Goal: Book appointment/travel/reservation

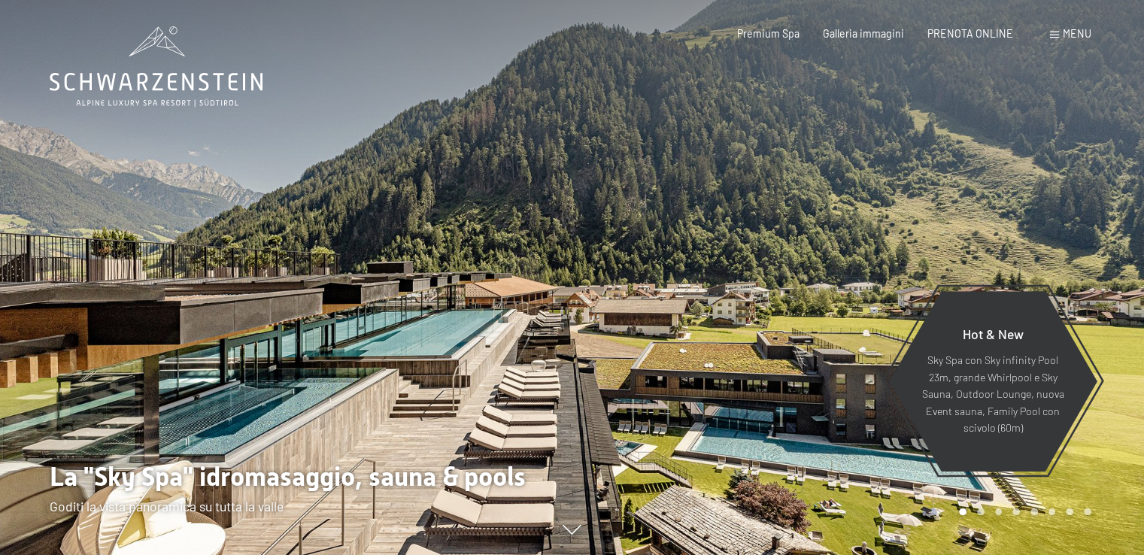
click at [1061, 35] on div "Menu" at bounding box center [1070, 33] width 41 height 15
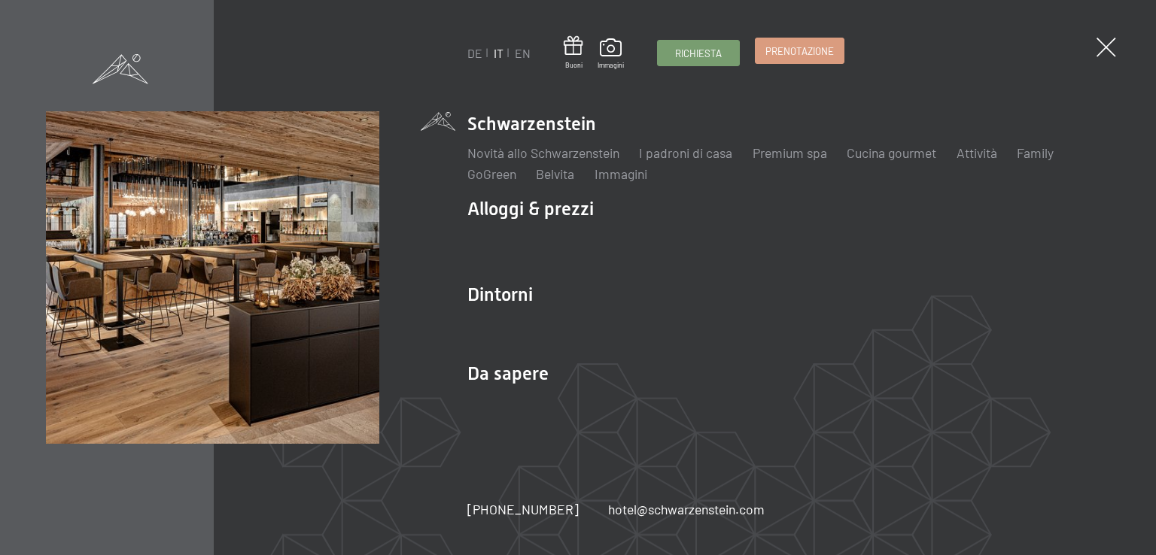
click at [791, 55] on span "Prenotazione" at bounding box center [799, 51] width 68 height 14
click at [1110, 49] on span at bounding box center [1106, 48] width 28 height 28
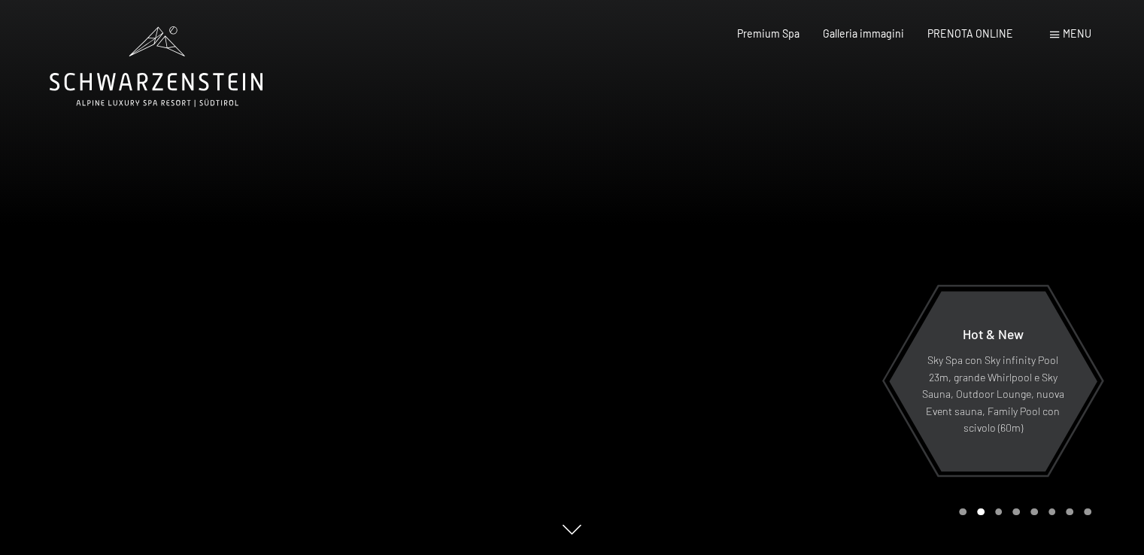
click at [166, 84] on icon at bounding box center [156, 66] width 213 height 80
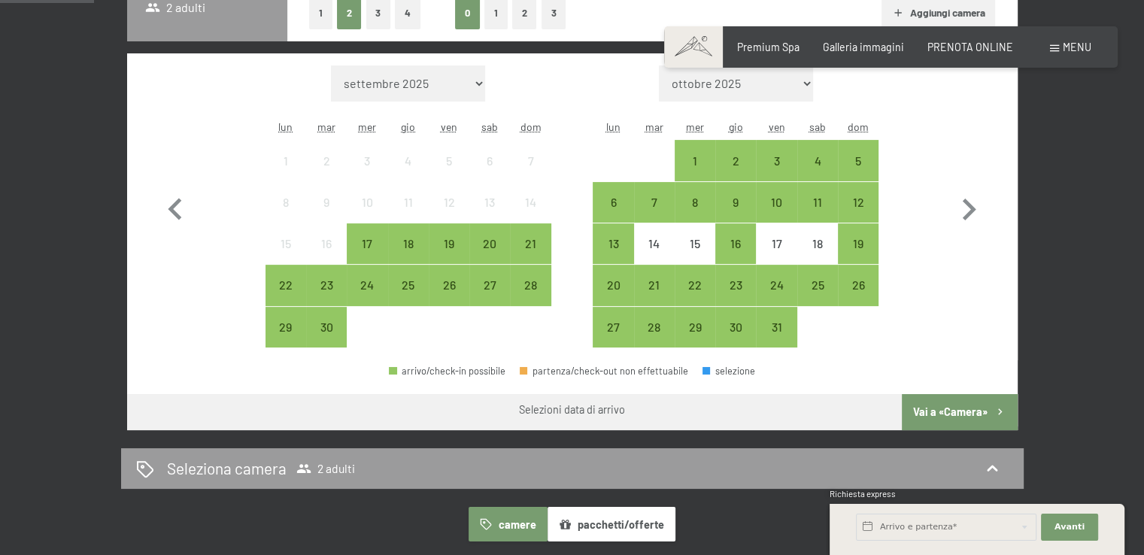
scroll to position [417, 0]
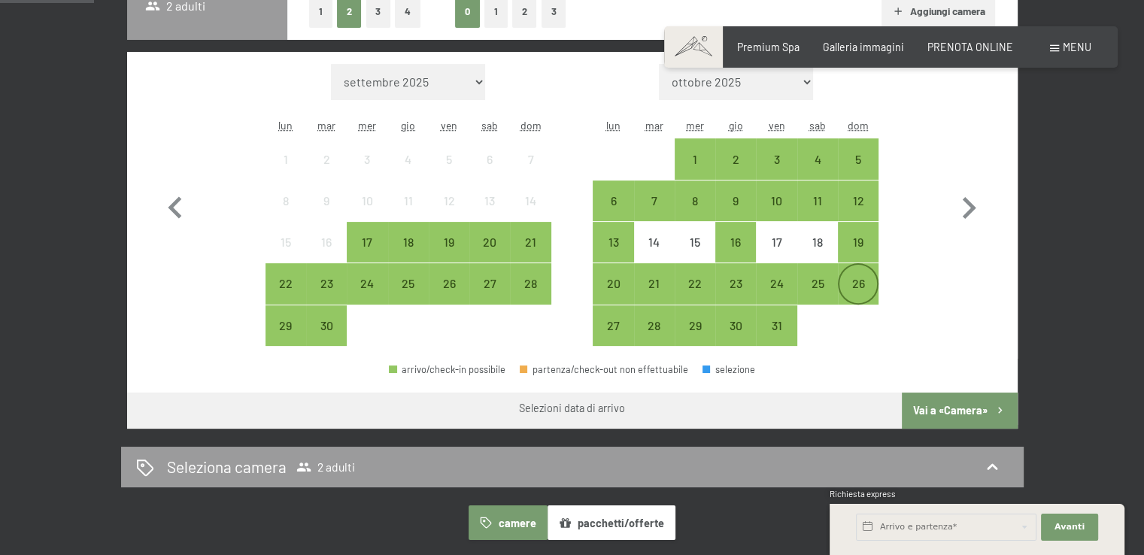
click at [849, 276] on div "26" at bounding box center [859, 284] width 38 height 38
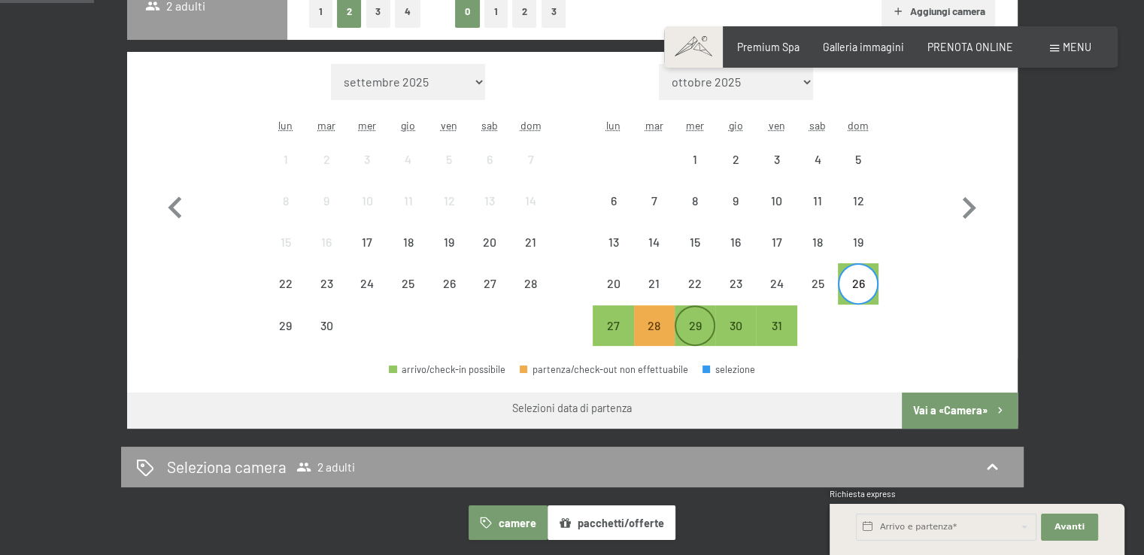
click at [691, 326] on div "29" at bounding box center [695, 339] width 38 height 38
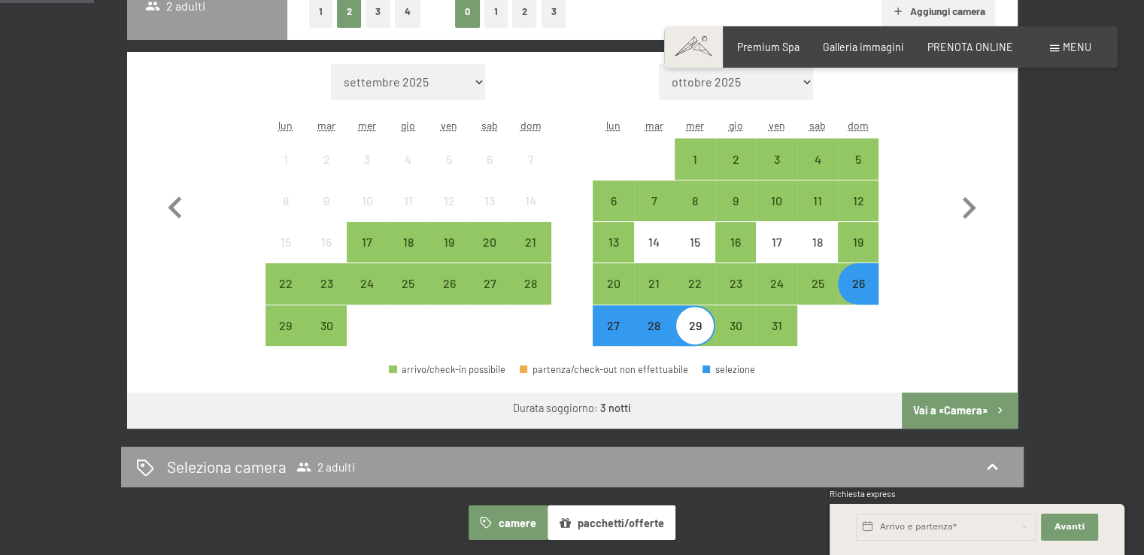
click at [938, 410] on button "Vai a «Camera»" at bounding box center [959, 411] width 115 height 36
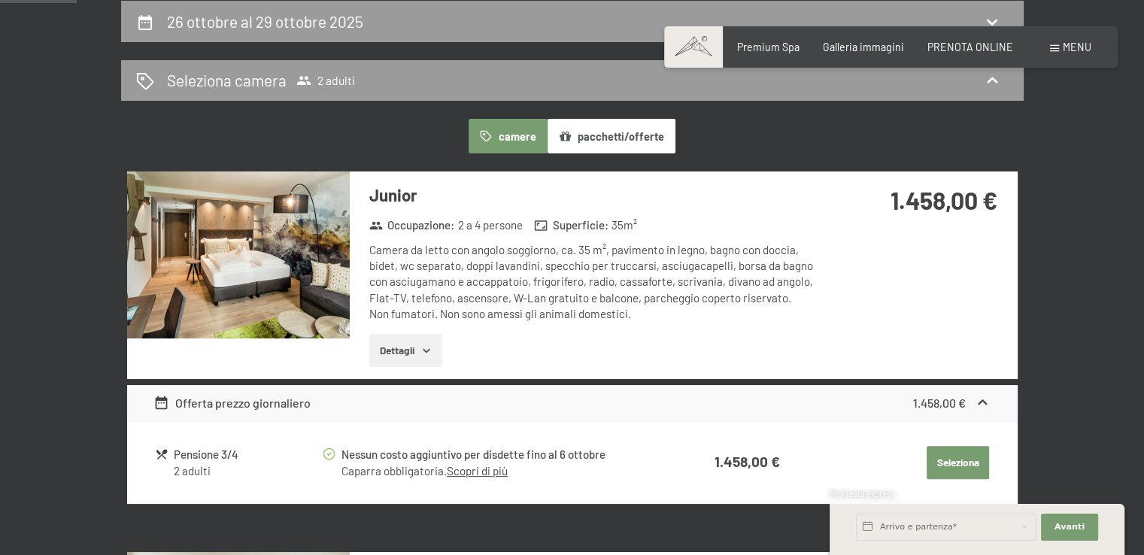
click at [955, 460] on button "Seleziona" at bounding box center [958, 462] width 62 height 33
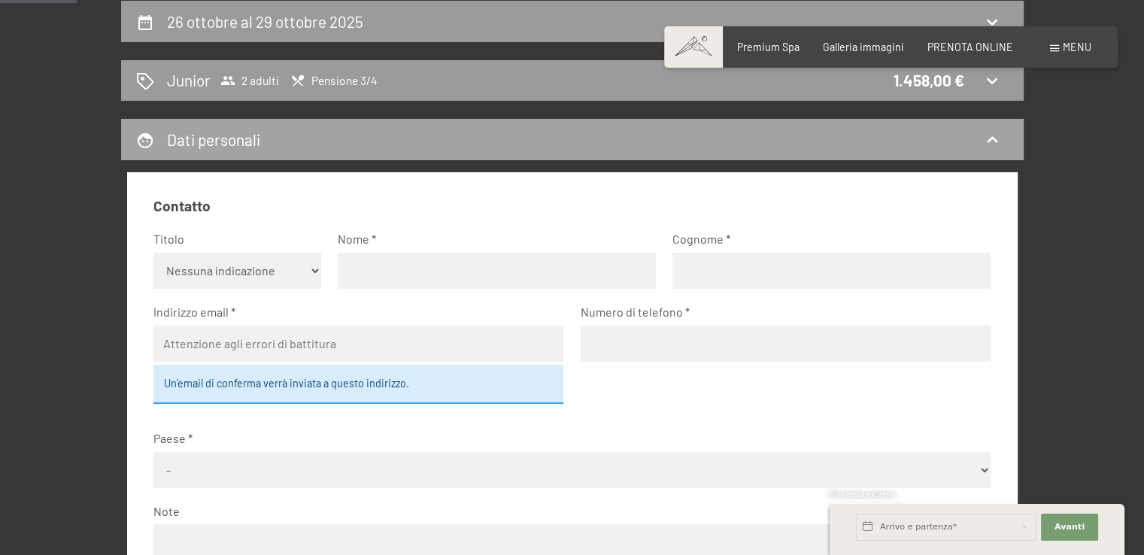
click at [989, 142] on icon at bounding box center [992, 140] width 18 height 18
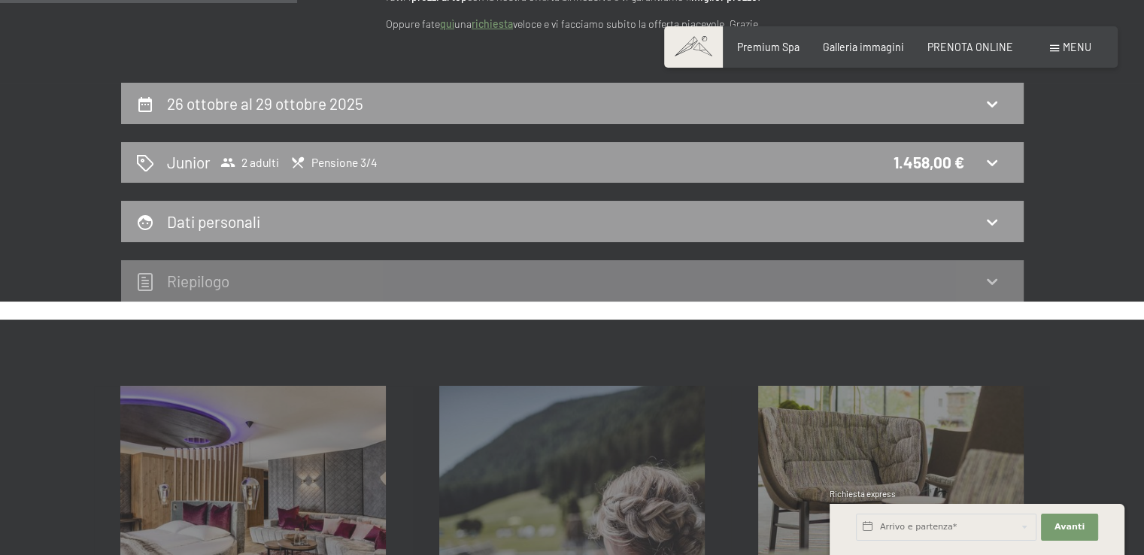
scroll to position [240, 0]
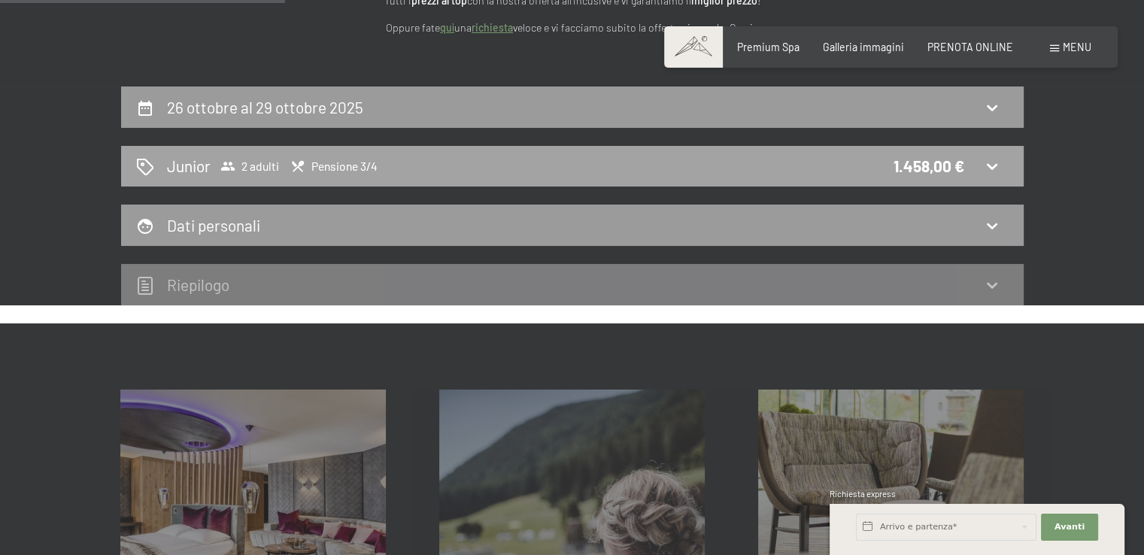
click at [988, 164] on icon at bounding box center [992, 167] width 11 height 6
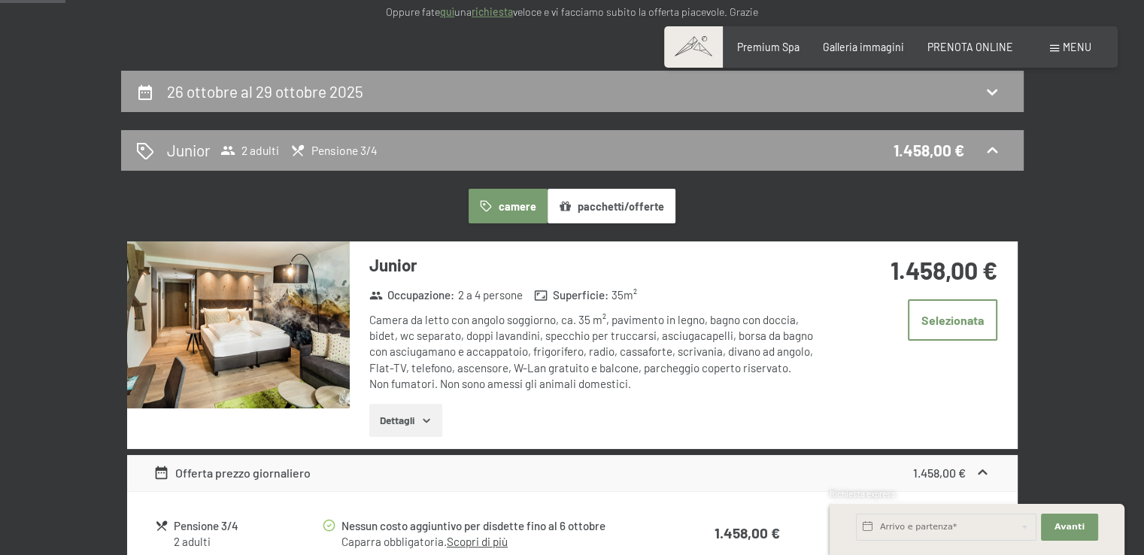
scroll to position [256, 0]
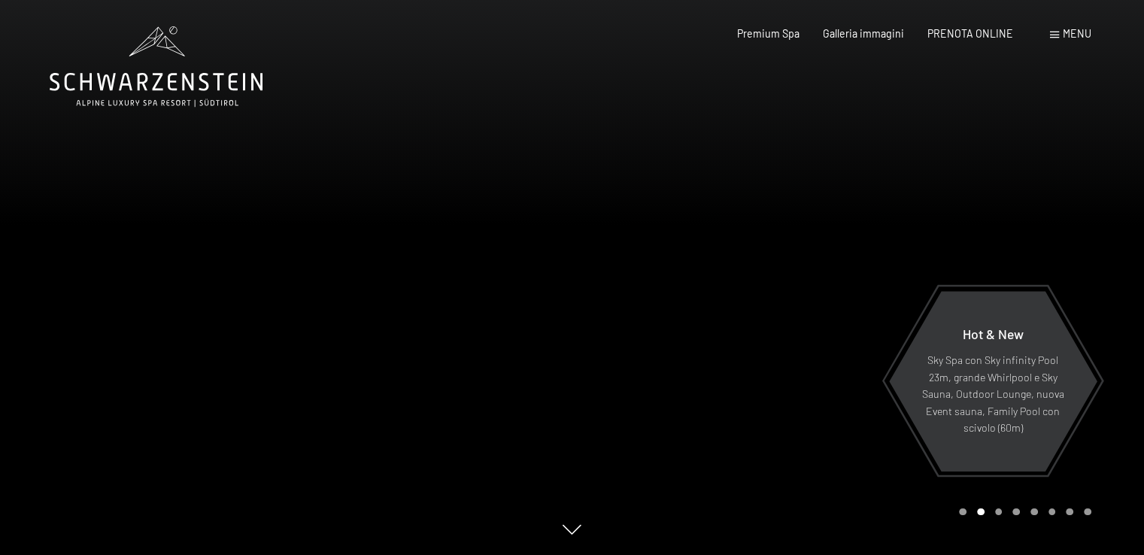
click at [1056, 35] on span at bounding box center [1054, 35] width 9 height 7
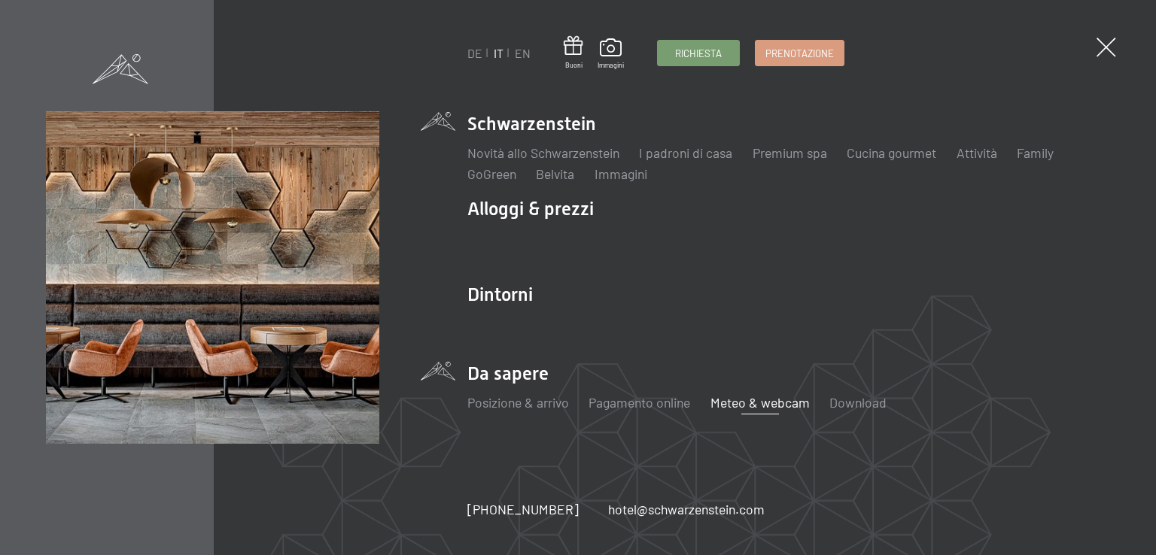
click at [745, 406] on link "Meteo & webcam" at bounding box center [759, 402] width 99 height 17
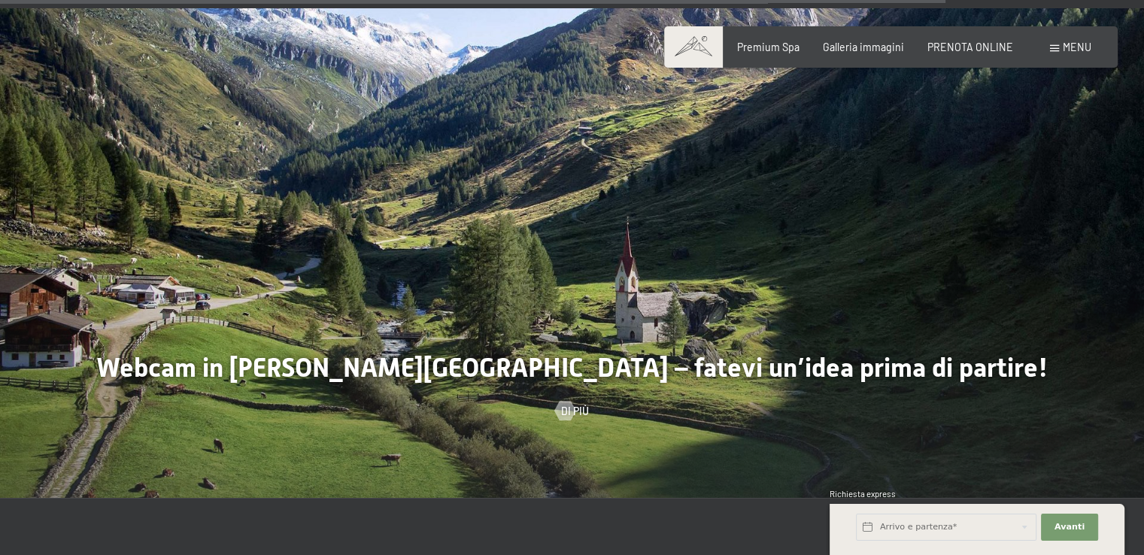
scroll to position [3915, 0]
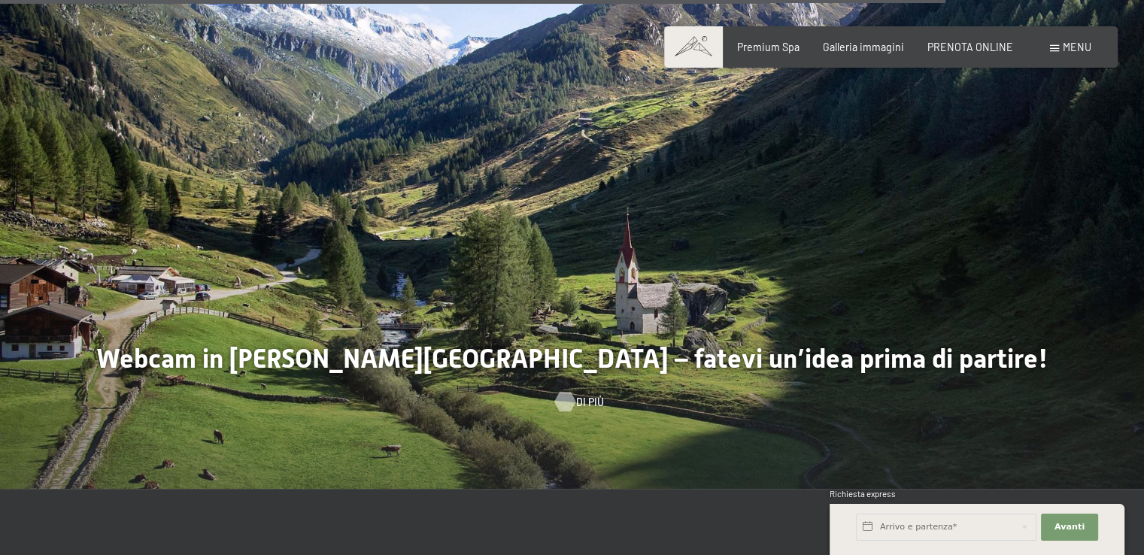
click at [567, 392] on div at bounding box center [564, 402] width 11 height 20
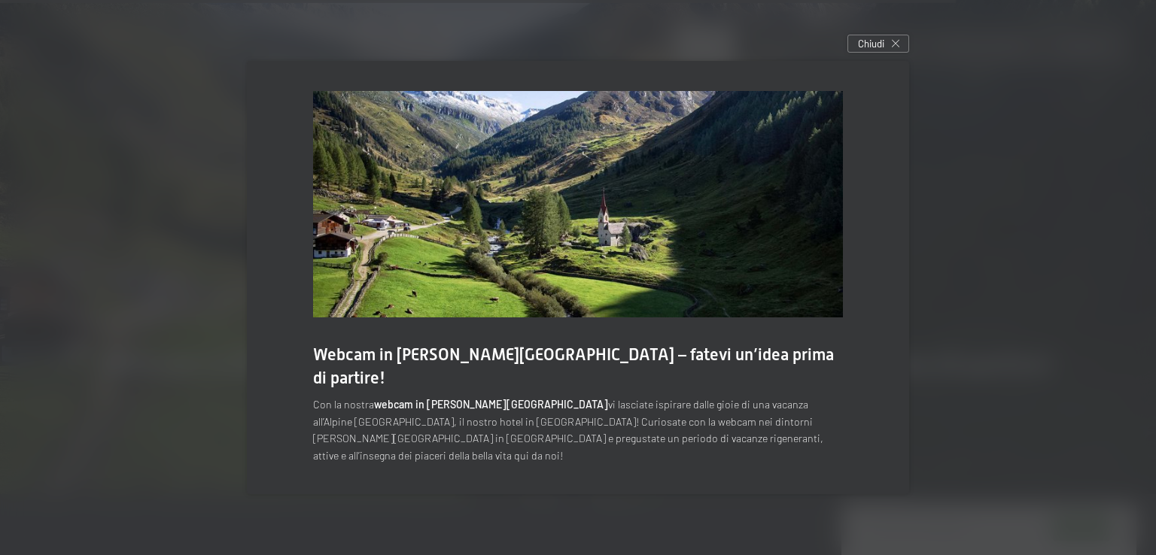
click at [570, 284] on img at bounding box center [578, 204] width 530 height 226
click at [617, 264] on img at bounding box center [578, 204] width 530 height 226
click at [870, 50] on span "Chiudi" at bounding box center [871, 44] width 26 height 14
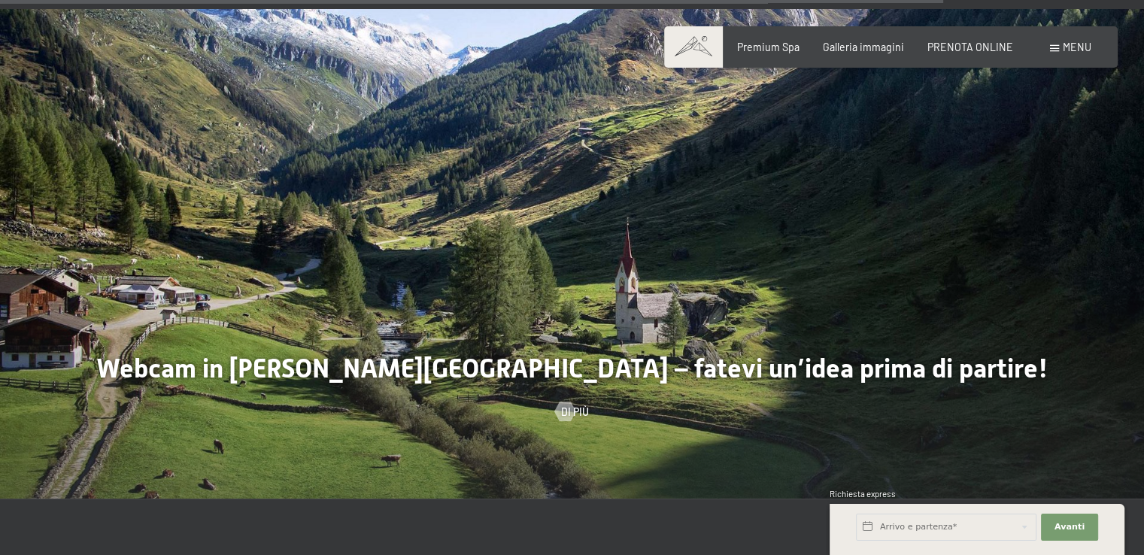
scroll to position [3906, 0]
click at [540, 237] on div at bounding box center [572, 253] width 1144 height 490
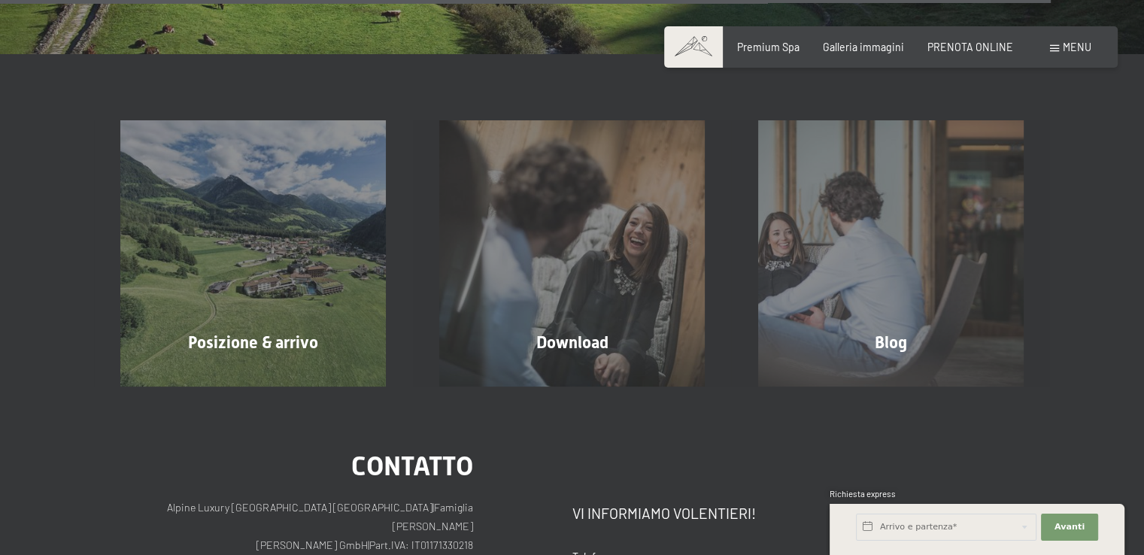
scroll to position [4351, 0]
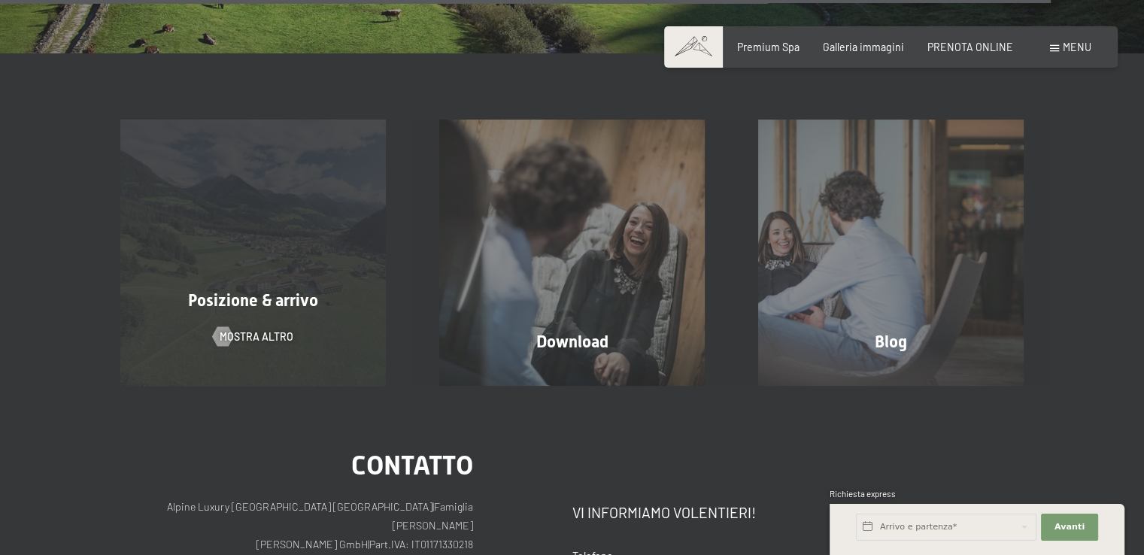
click at [261, 193] on div "Posizione & arrivo mostra altro" at bounding box center [253, 253] width 319 height 266
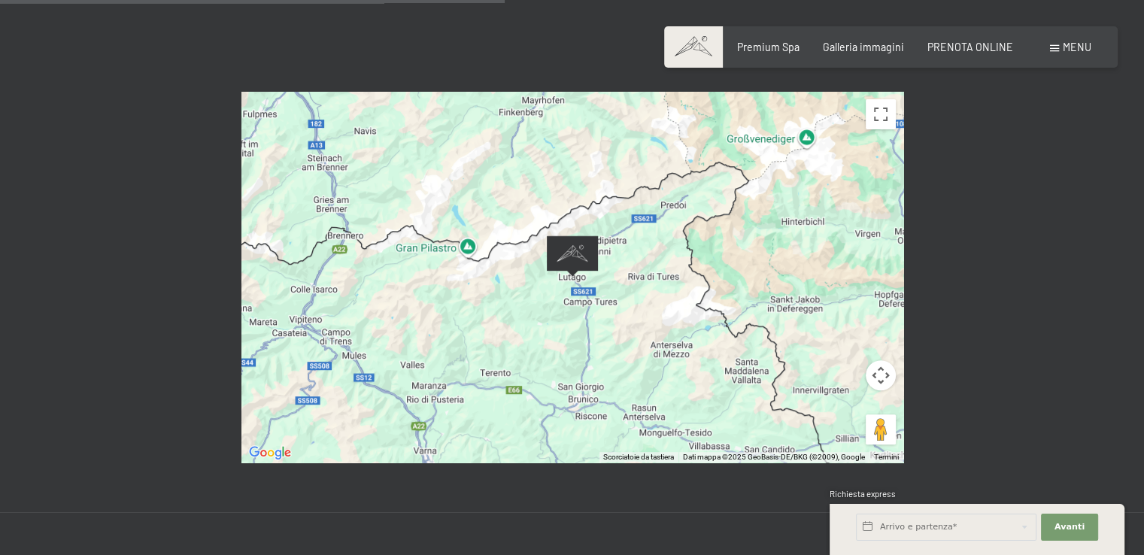
scroll to position [618, 0]
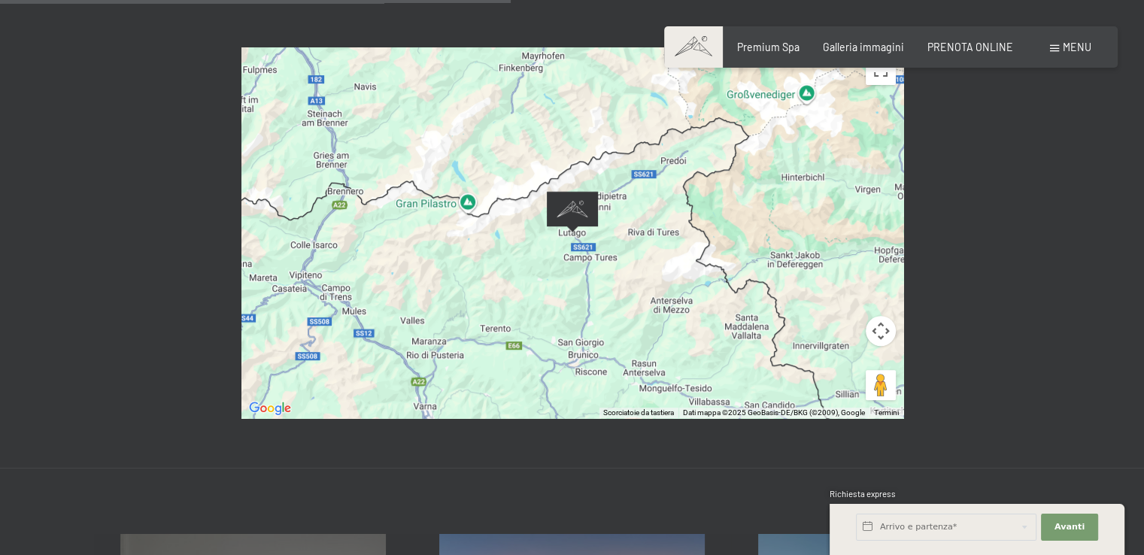
click at [163, 423] on div "Per esplorare la mappa con gesti tattili, tocca due volte e tieni premuto il di…" at bounding box center [572, 233] width 1144 height 470
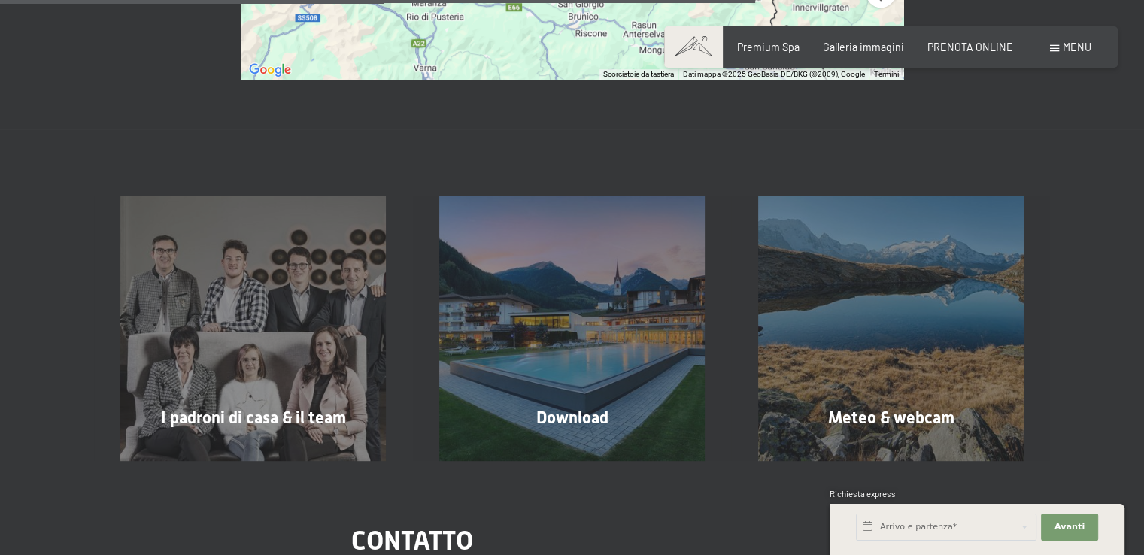
scroll to position [961, 0]
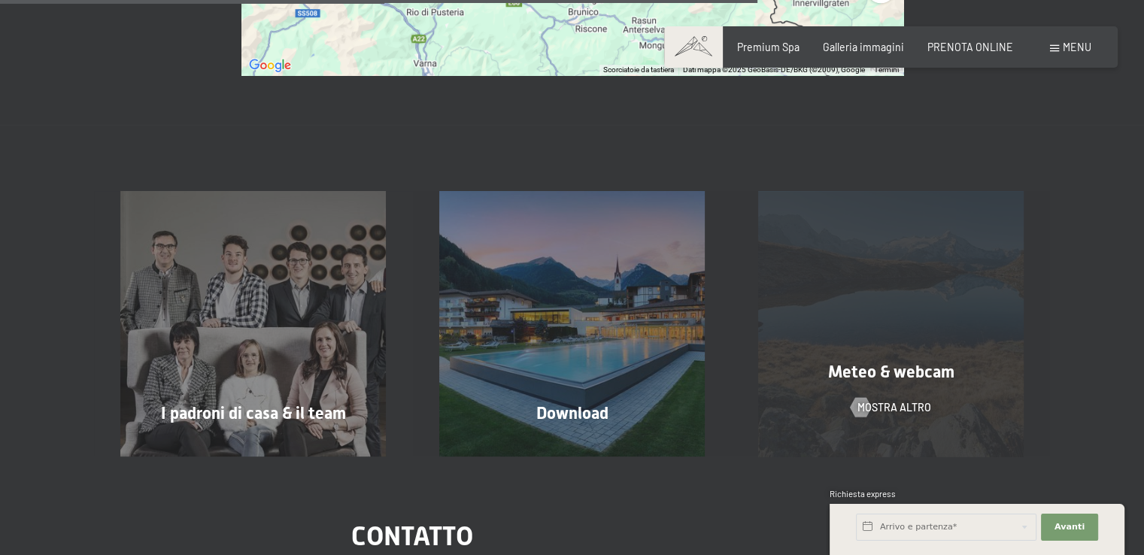
click at [901, 305] on div "Meteo & webcam mostra altro" at bounding box center [890, 324] width 319 height 266
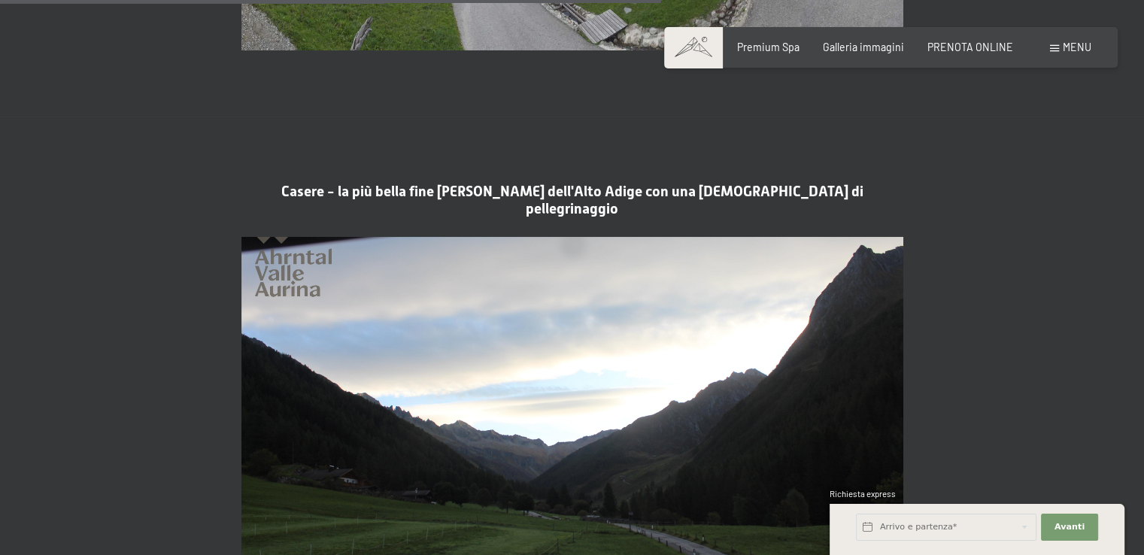
scroll to position [2695, 0]
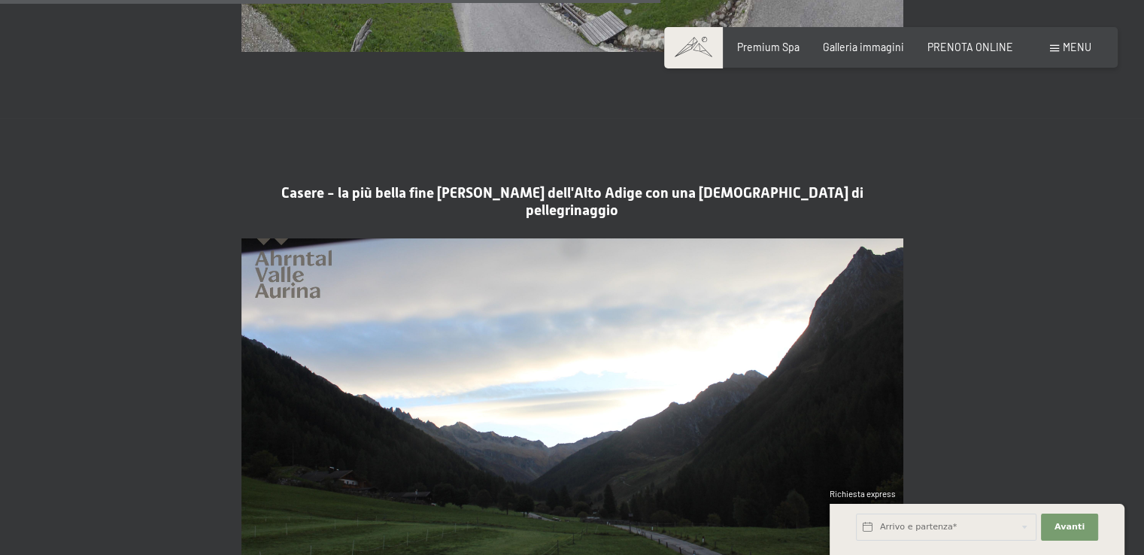
click at [526, 272] on img at bounding box center [572, 424] width 662 height 372
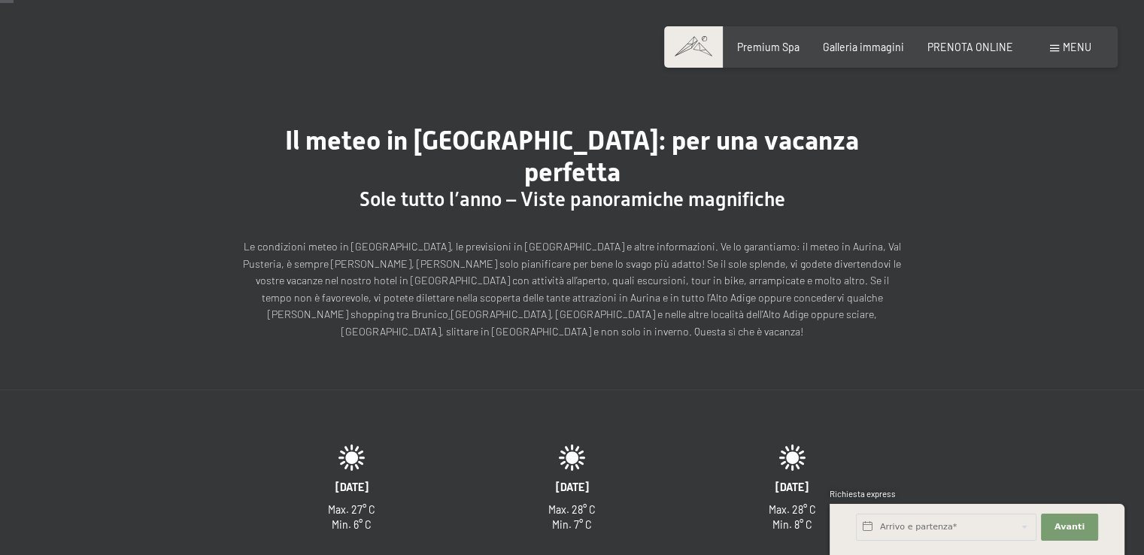
scroll to position [0, 0]
